Goal: Information Seeking & Learning: Learn about a topic

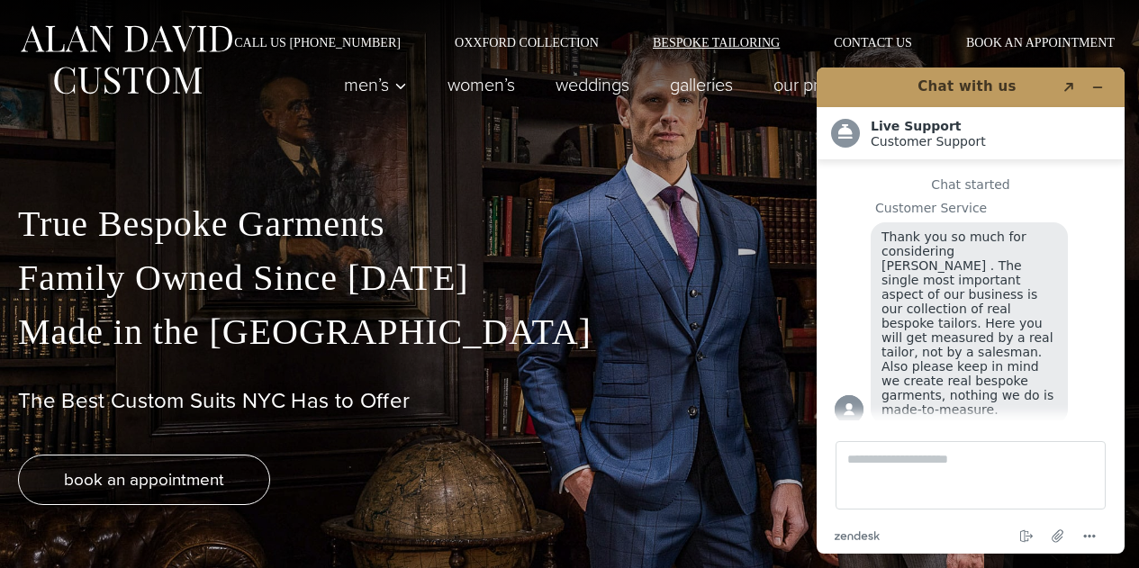
click at [739, 47] on link "Bespoke Tailoring" at bounding box center [716, 42] width 181 height 13
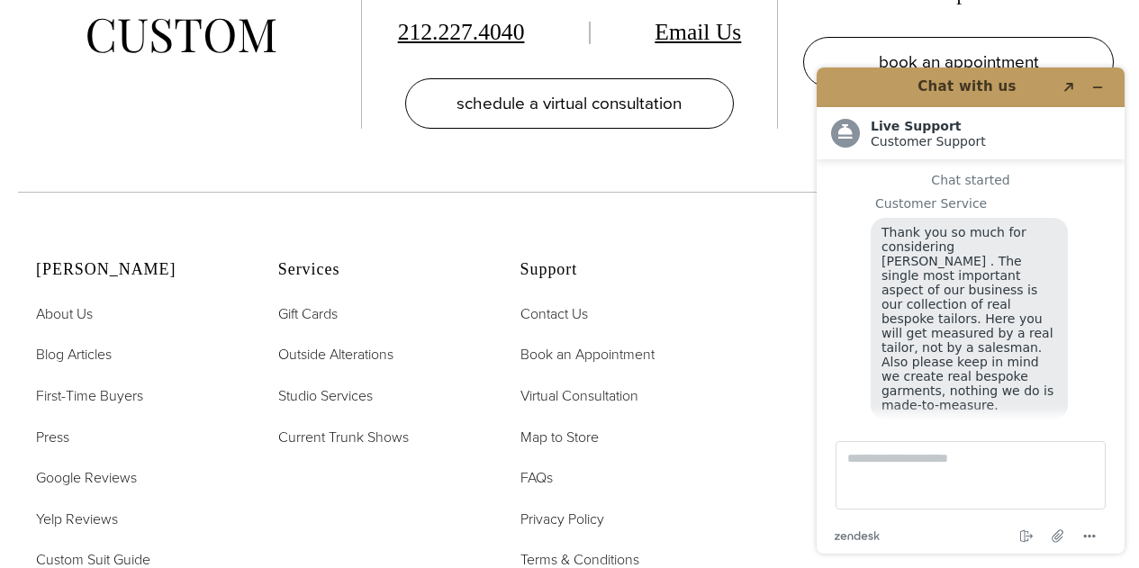
scroll to position [7161, 0]
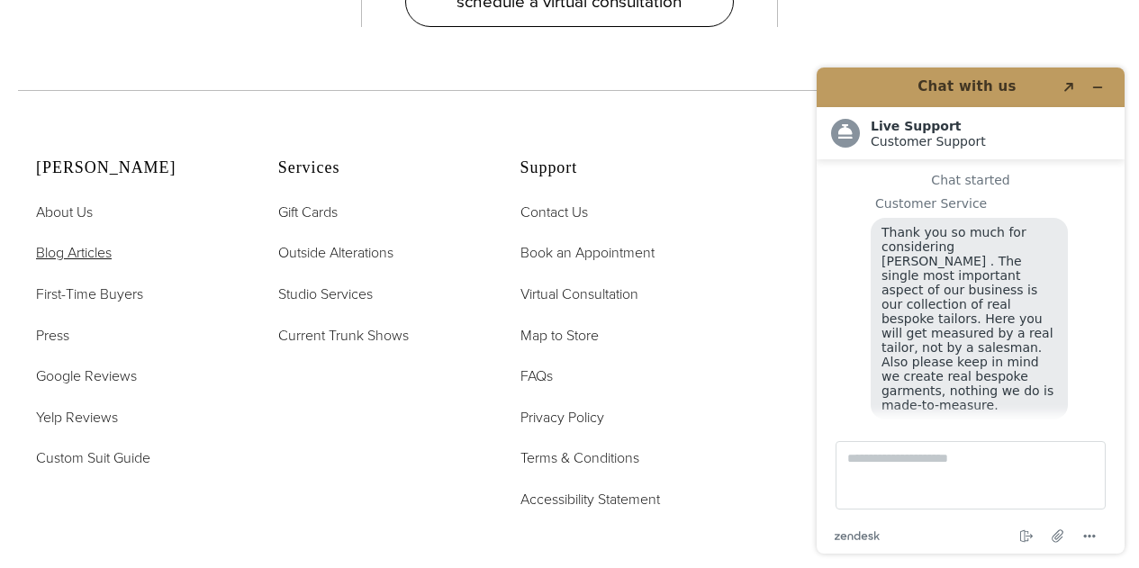
click at [103, 242] on span "Blog Articles" at bounding box center [74, 252] width 76 height 21
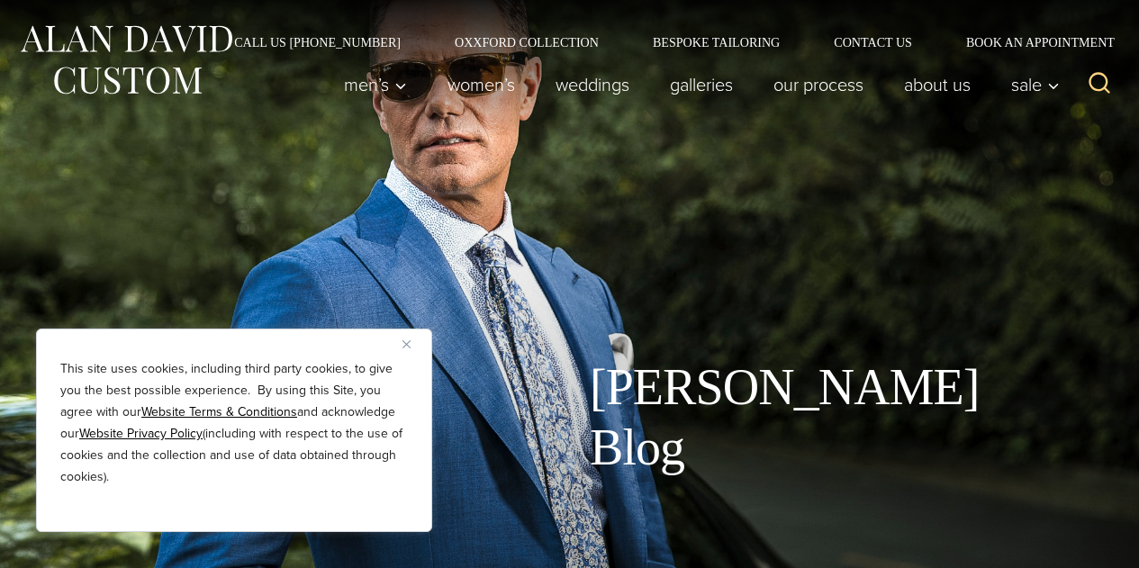
scroll to position [5, 0]
